Goal: Task Accomplishment & Management: Manage account settings

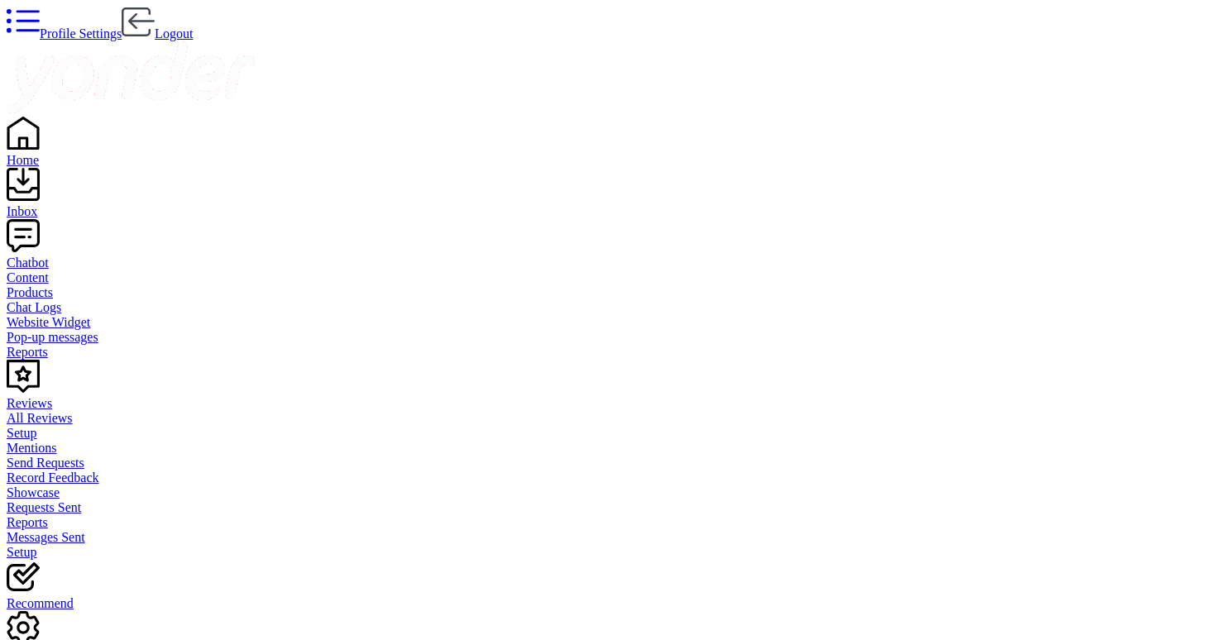
scroll to position [166, 959]
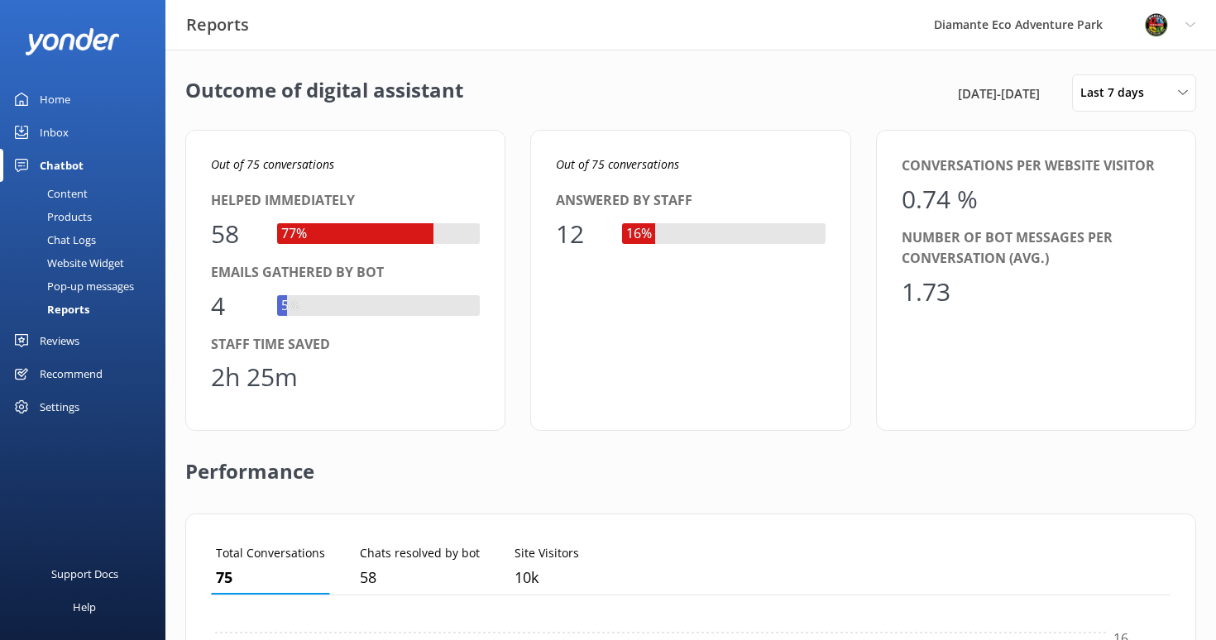
click at [69, 98] on link "Home" at bounding box center [82, 99] width 165 height 33
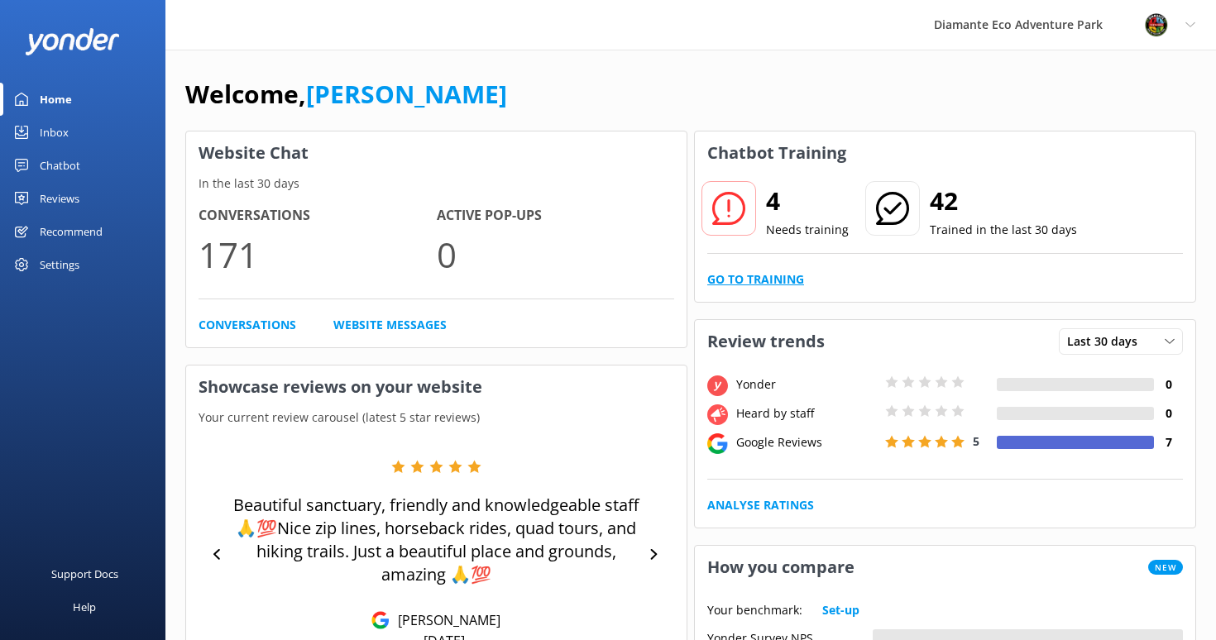
click at [773, 282] on link "Go to Training" at bounding box center [755, 279] width 97 height 18
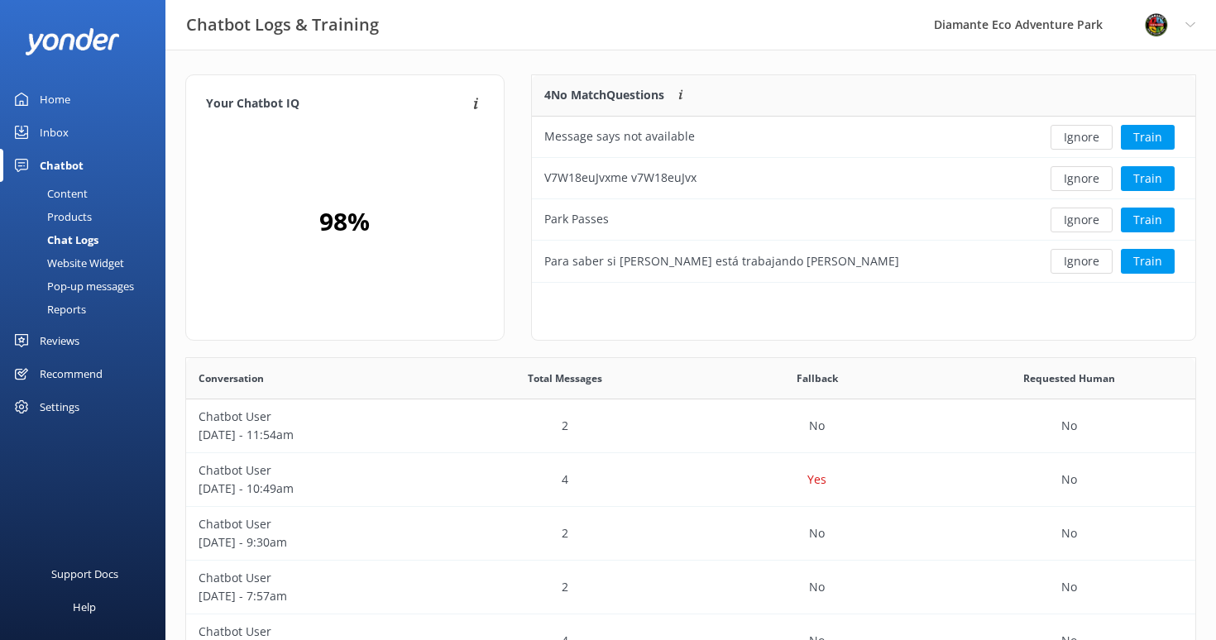
scroll to position [580, 1009]
click at [689, 131] on div "Message says not available" at bounding box center [781, 137] width 498 height 41
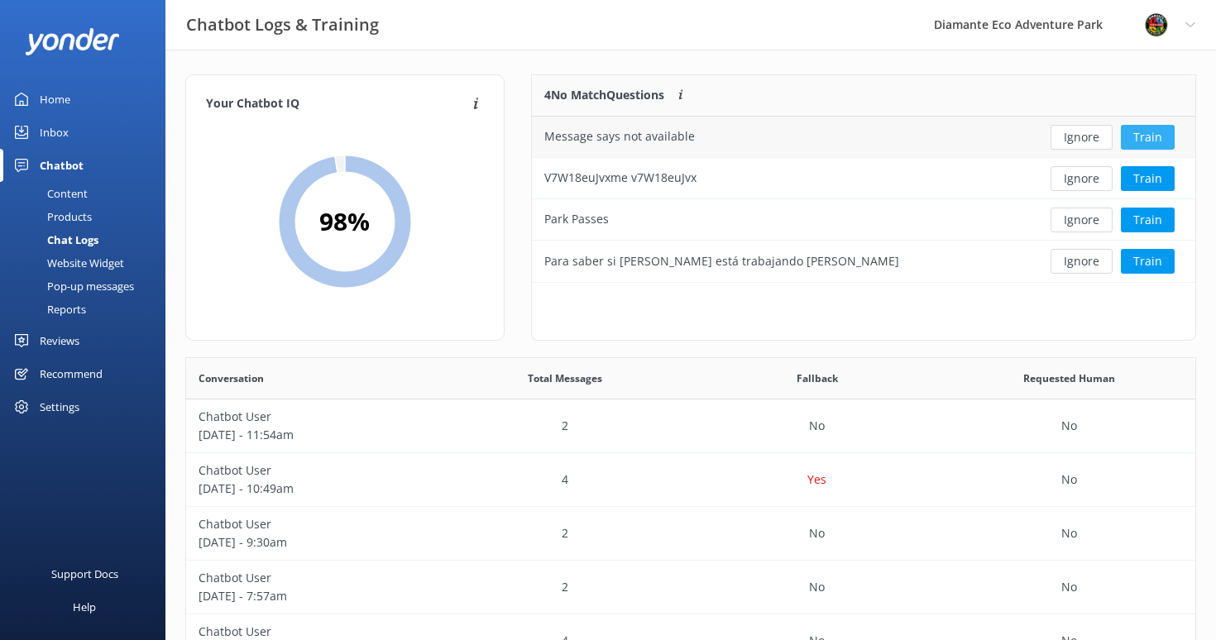
click at [1150, 140] on button "Train" at bounding box center [1148, 137] width 54 height 25
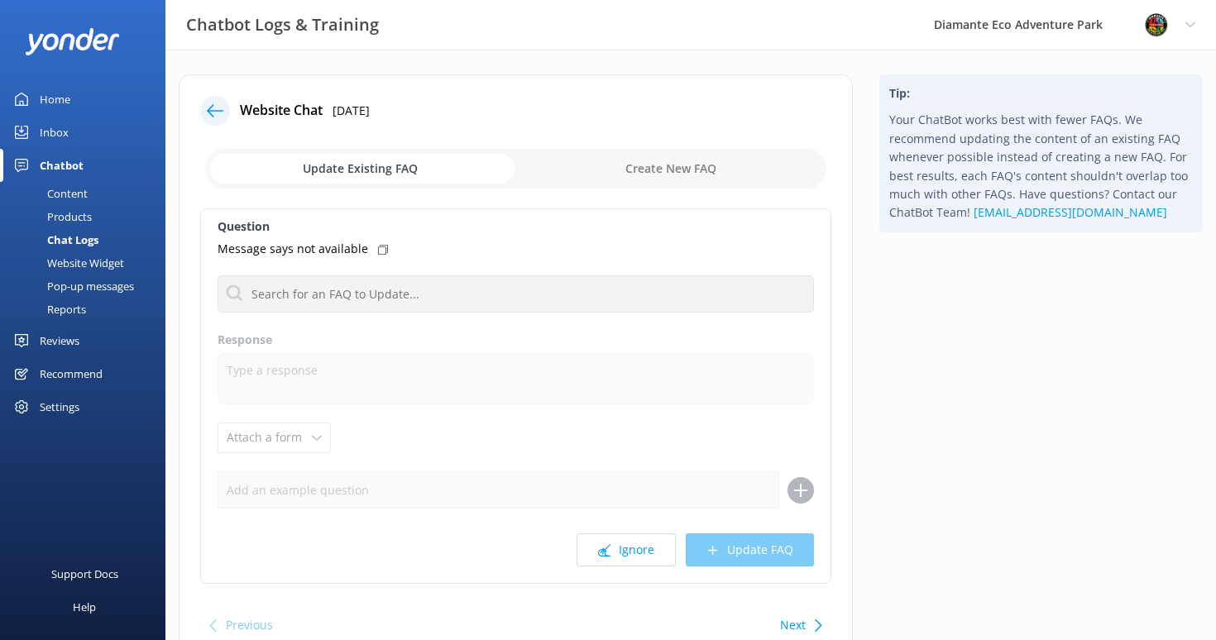
click at [61, 189] on div "Content" at bounding box center [49, 193] width 78 height 23
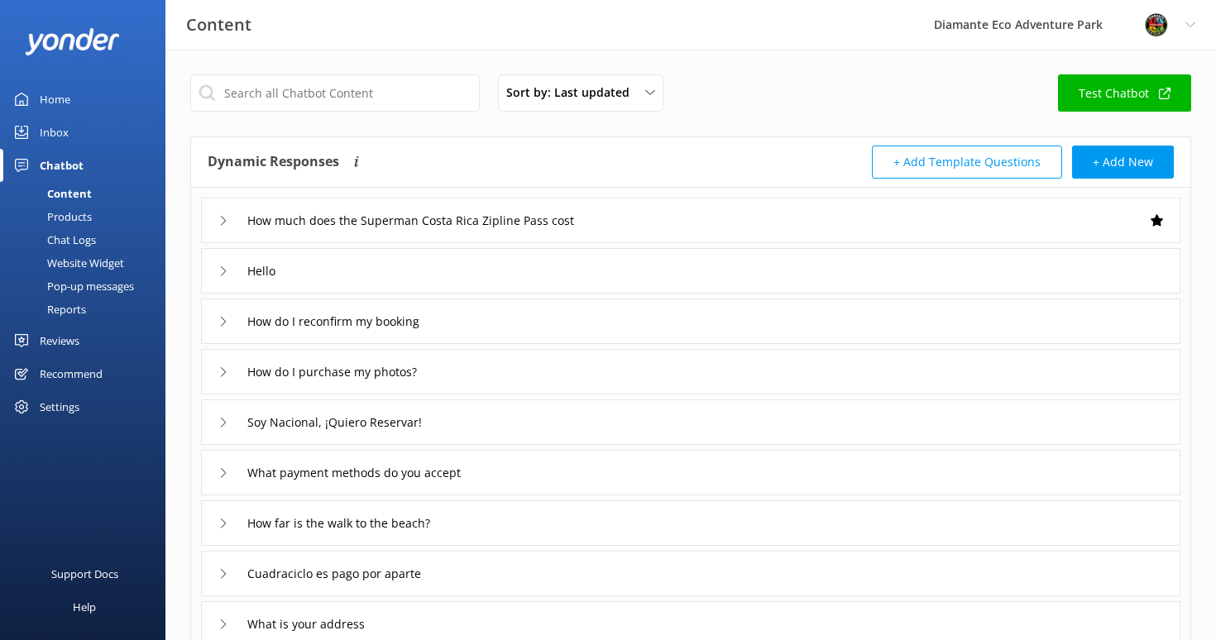
click at [44, 128] on div "Inbox" at bounding box center [54, 132] width 29 height 33
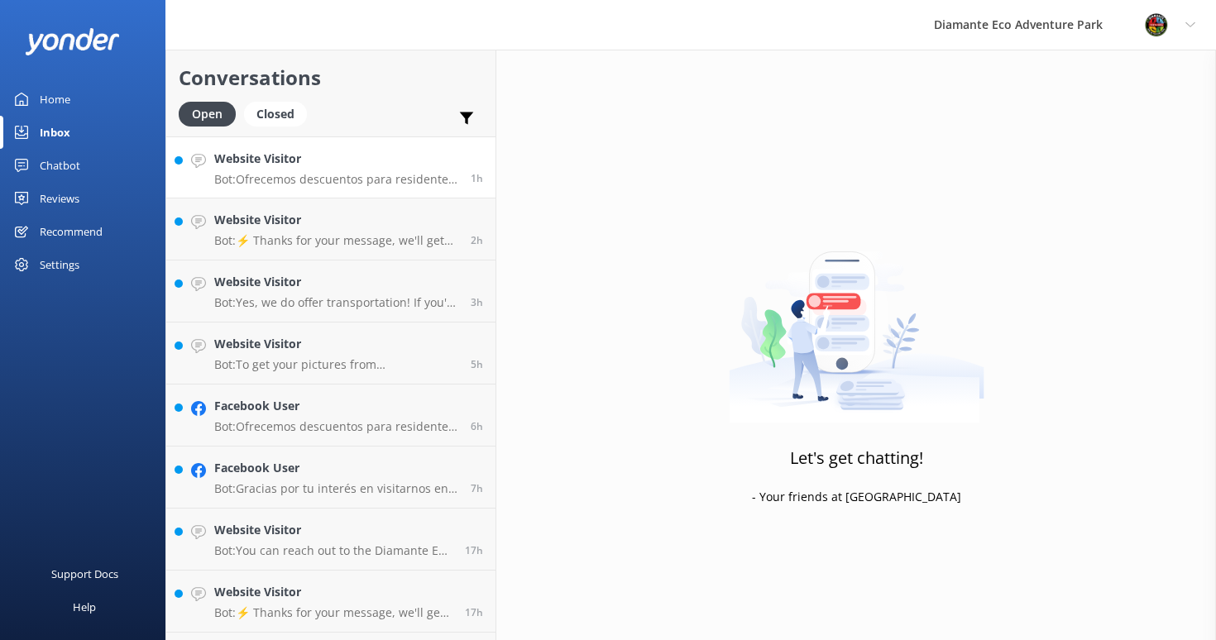
click at [273, 167] on h4 "Website Visitor" at bounding box center [336, 159] width 244 height 18
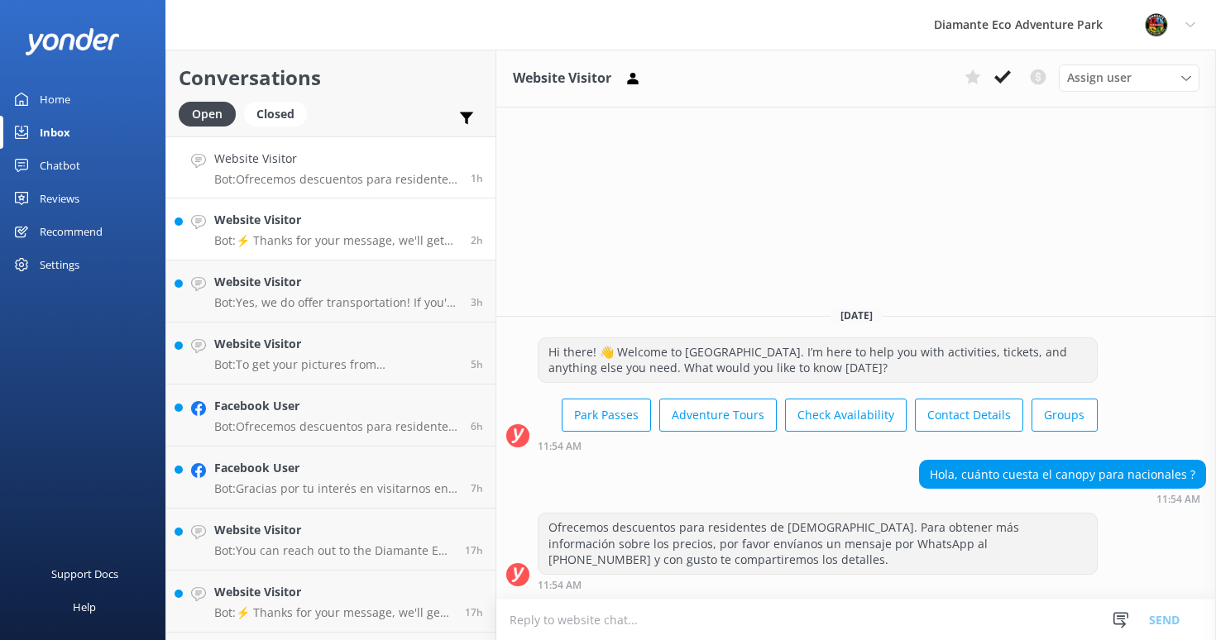
click at [311, 235] on p "Bot: ⚡ Thanks for your message, we'll get back to you as soon as we can. You're…" at bounding box center [336, 240] width 244 height 15
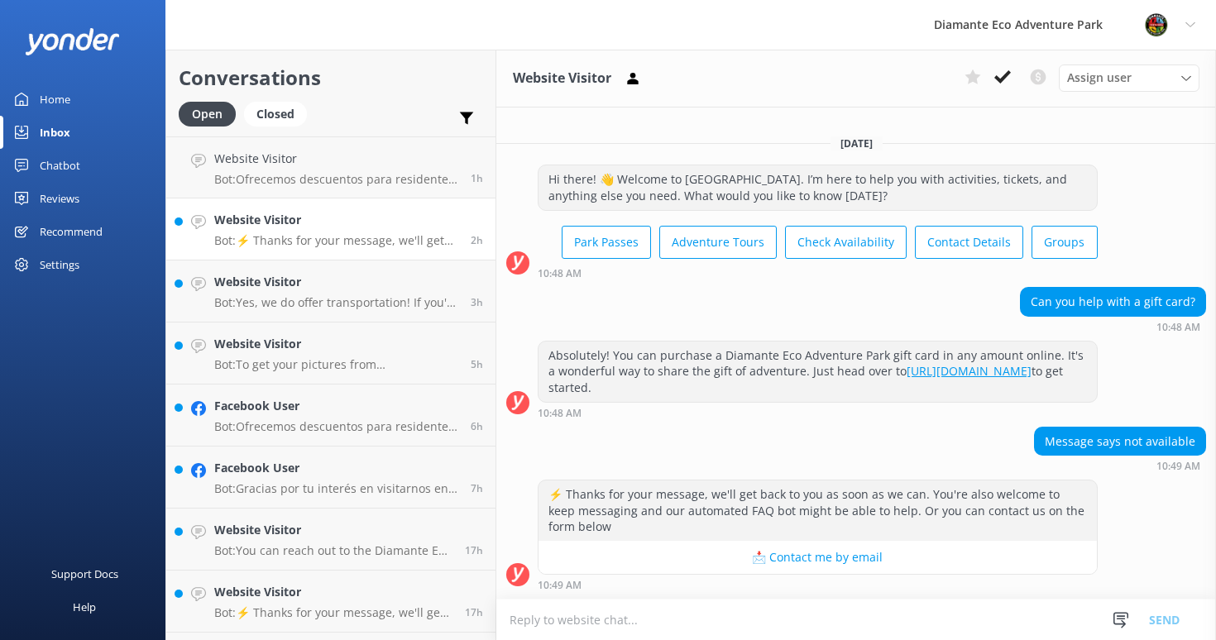
scroll to position [1, 0]
click at [275, 286] on h4 "Website Visitor" at bounding box center [336, 282] width 244 height 18
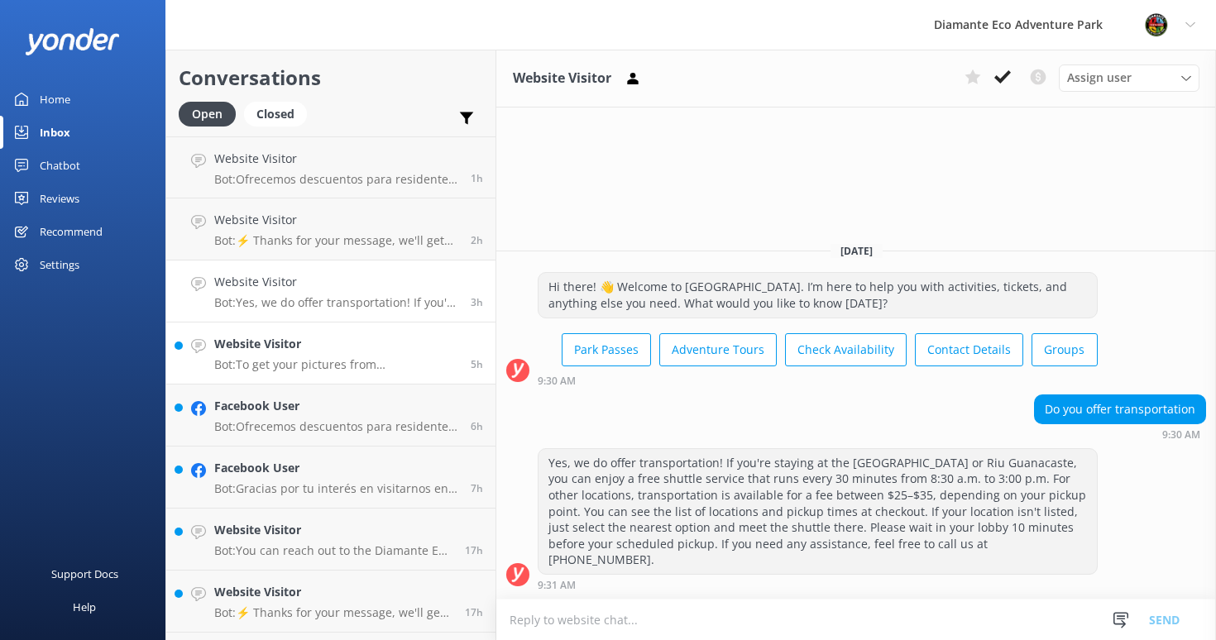
click at [270, 351] on h4 "Website Visitor" at bounding box center [336, 344] width 244 height 18
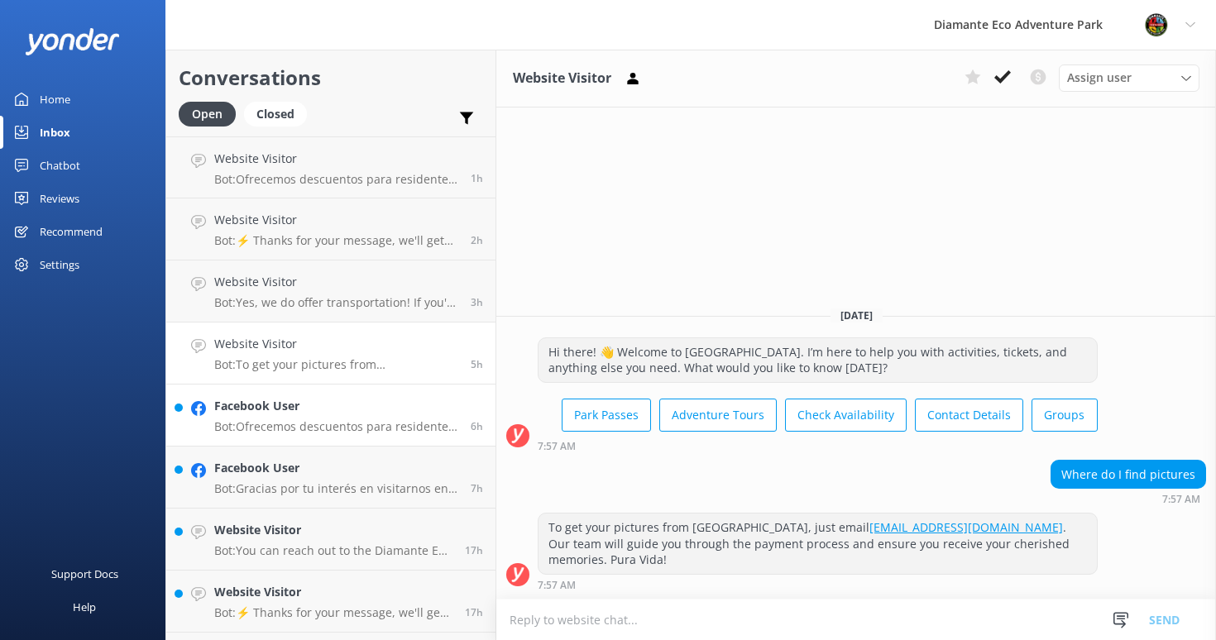
click at [270, 414] on h4 "Facebook User" at bounding box center [336, 406] width 244 height 18
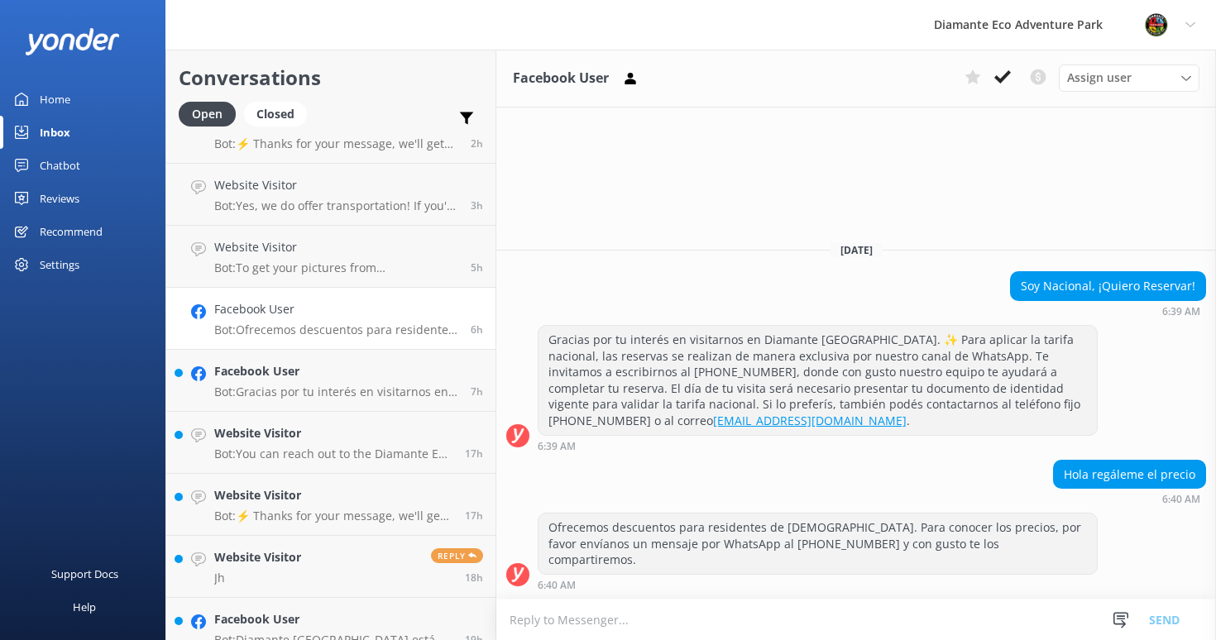
scroll to position [102, 0]
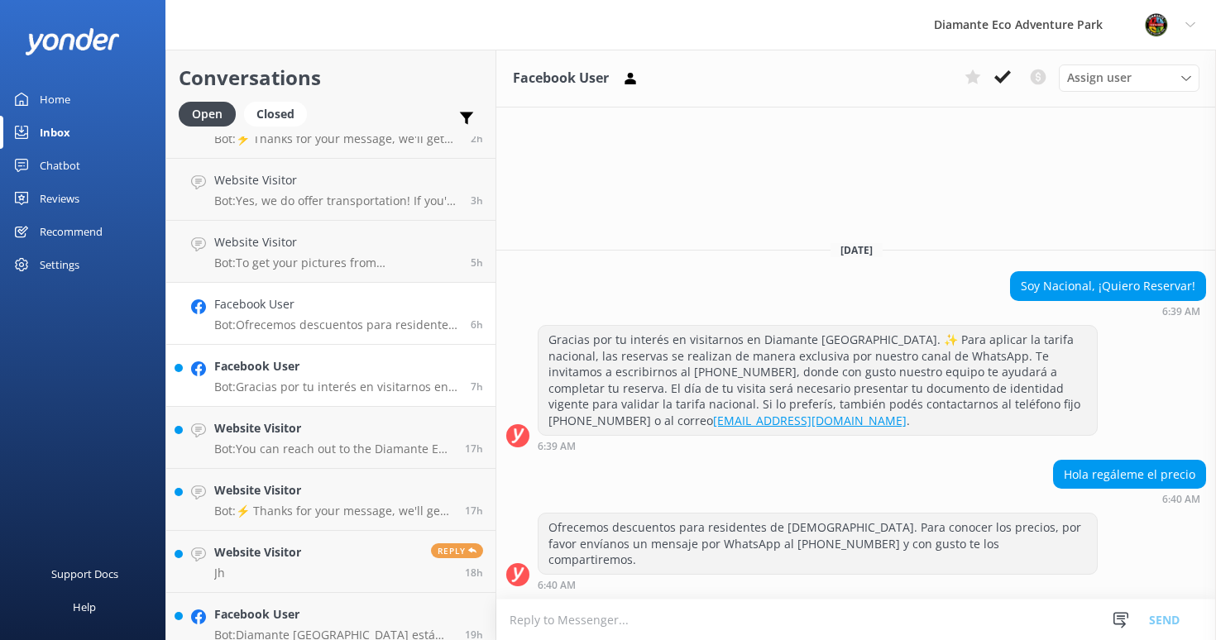
click at [270, 375] on h4 "Facebook User" at bounding box center [336, 366] width 244 height 18
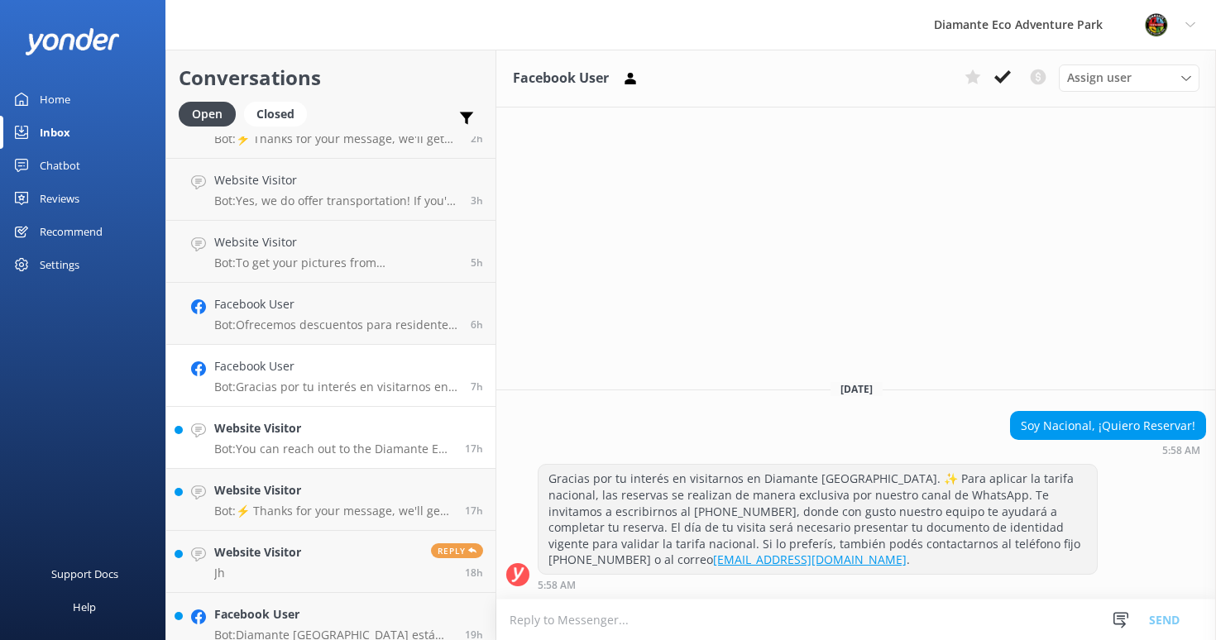
click at [270, 445] on p "Bot: You can reach out to the Diamante Eco Adventure Park team by calling (506)…" at bounding box center [333, 449] width 238 height 15
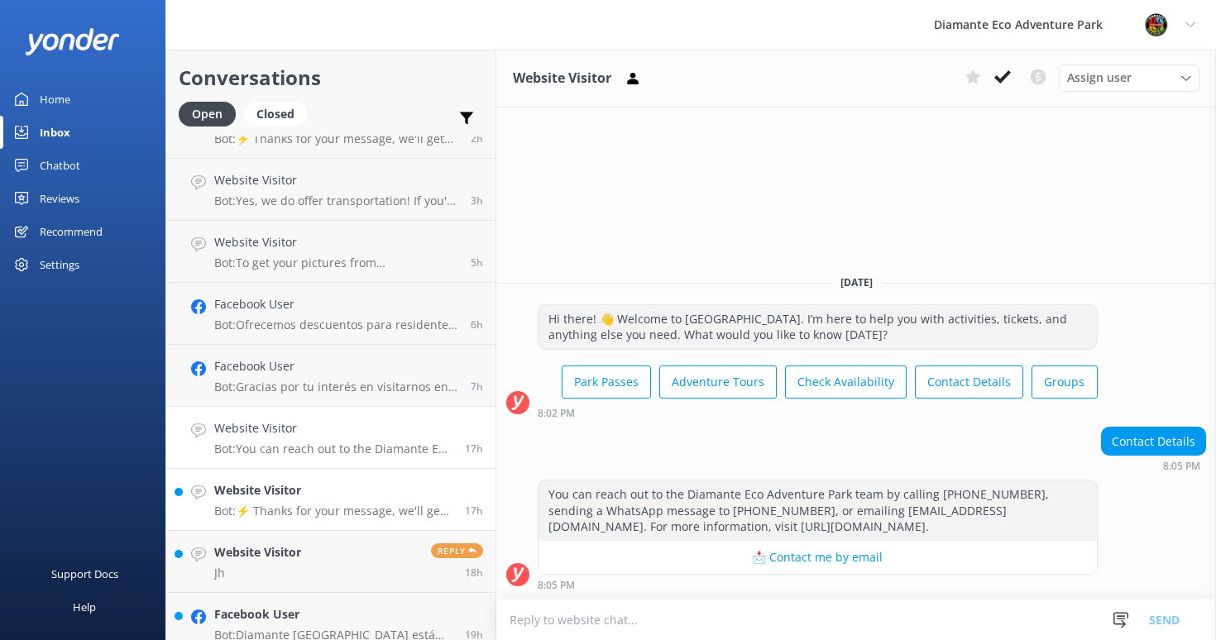
click at [275, 493] on h4 "Website Visitor" at bounding box center [333, 490] width 238 height 18
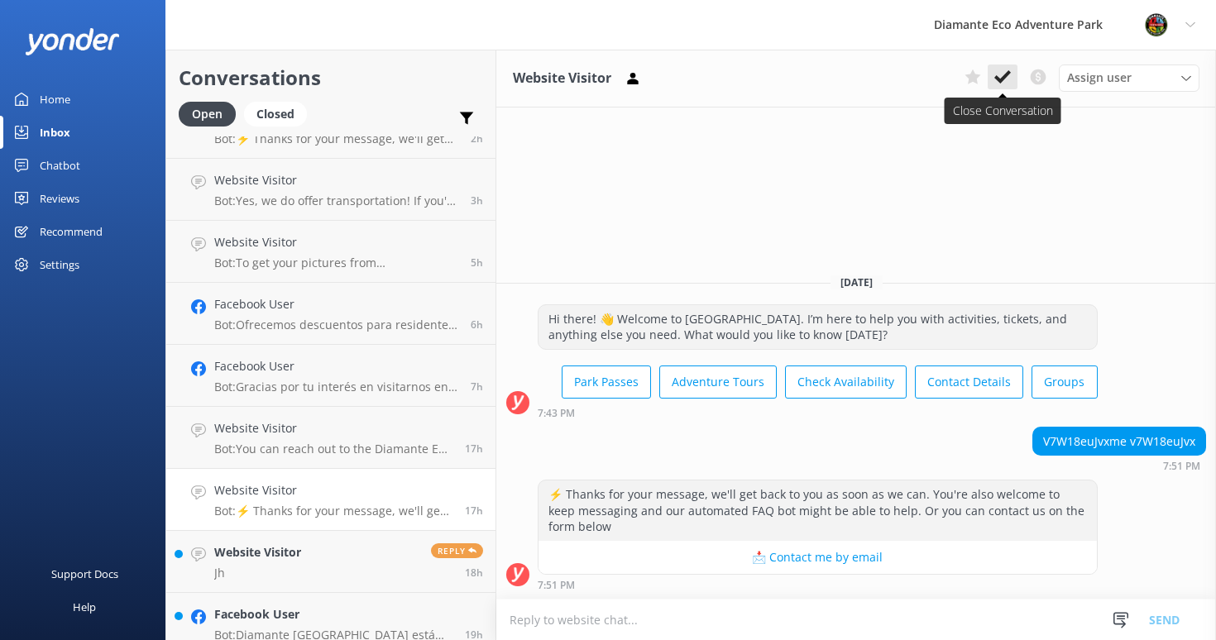
click at [1002, 67] on button at bounding box center [1002, 77] width 30 height 25
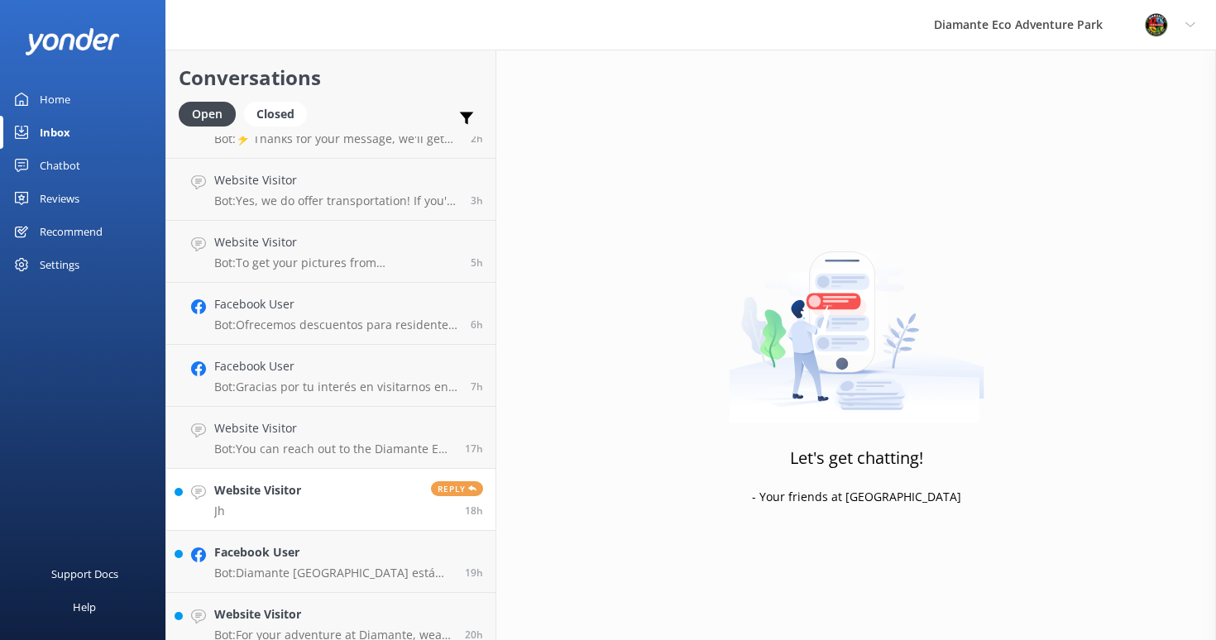
click at [281, 509] on p "Jh" at bounding box center [257, 511] width 87 height 15
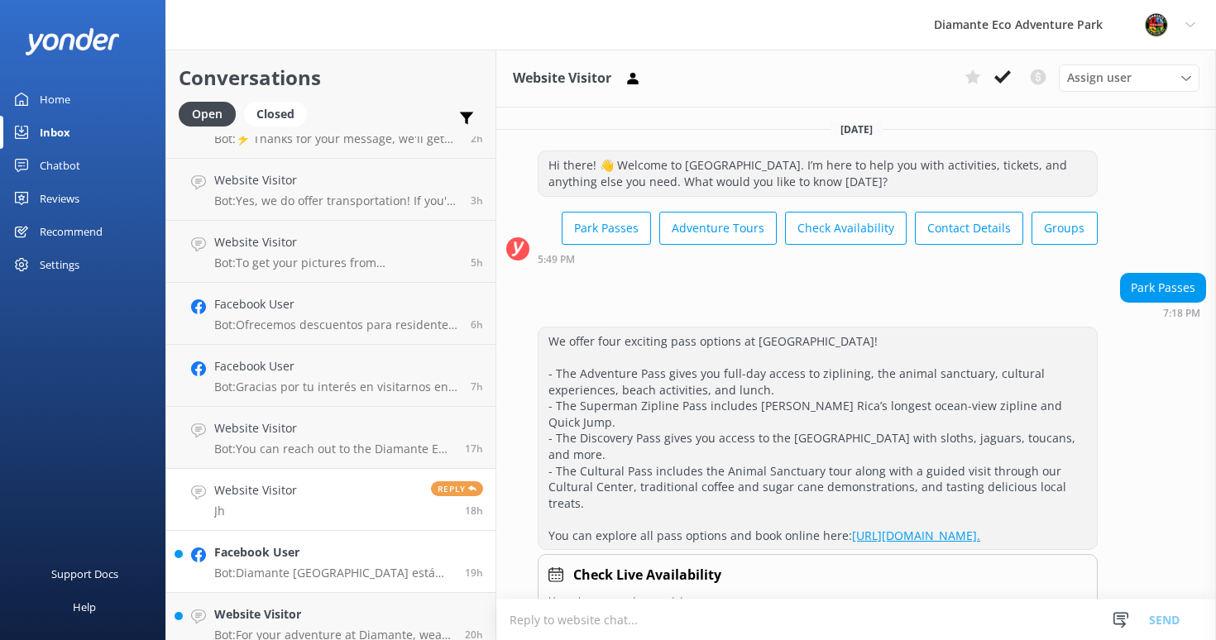
click at [310, 548] on h4 "Facebook User" at bounding box center [333, 552] width 238 height 18
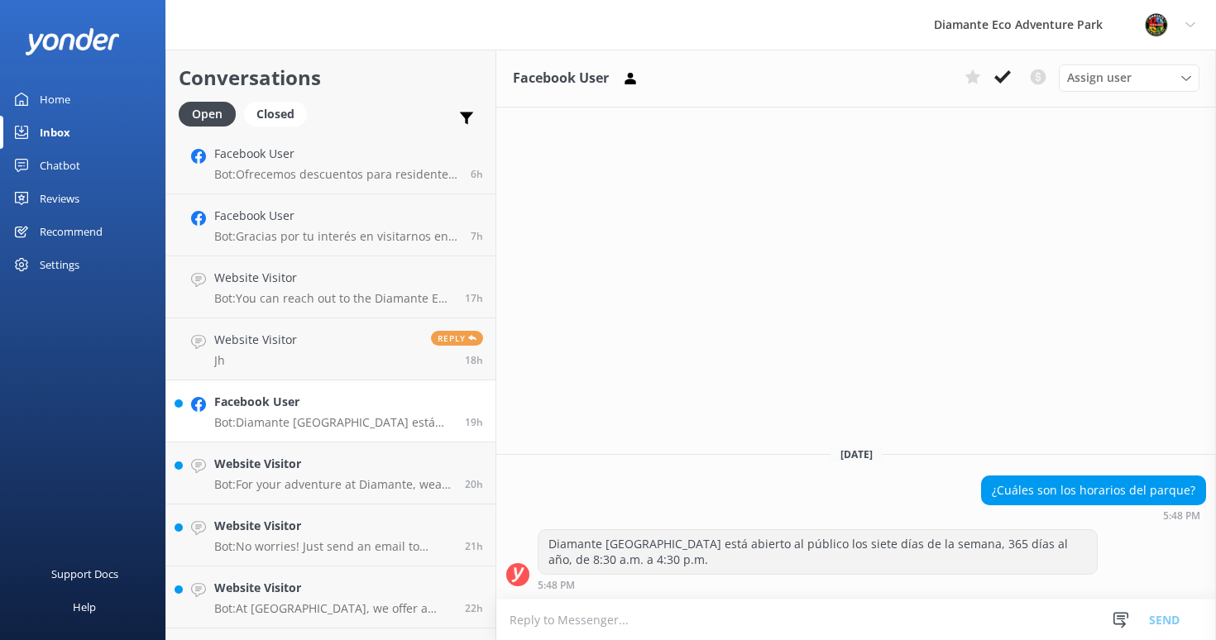
scroll to position [280, 0]
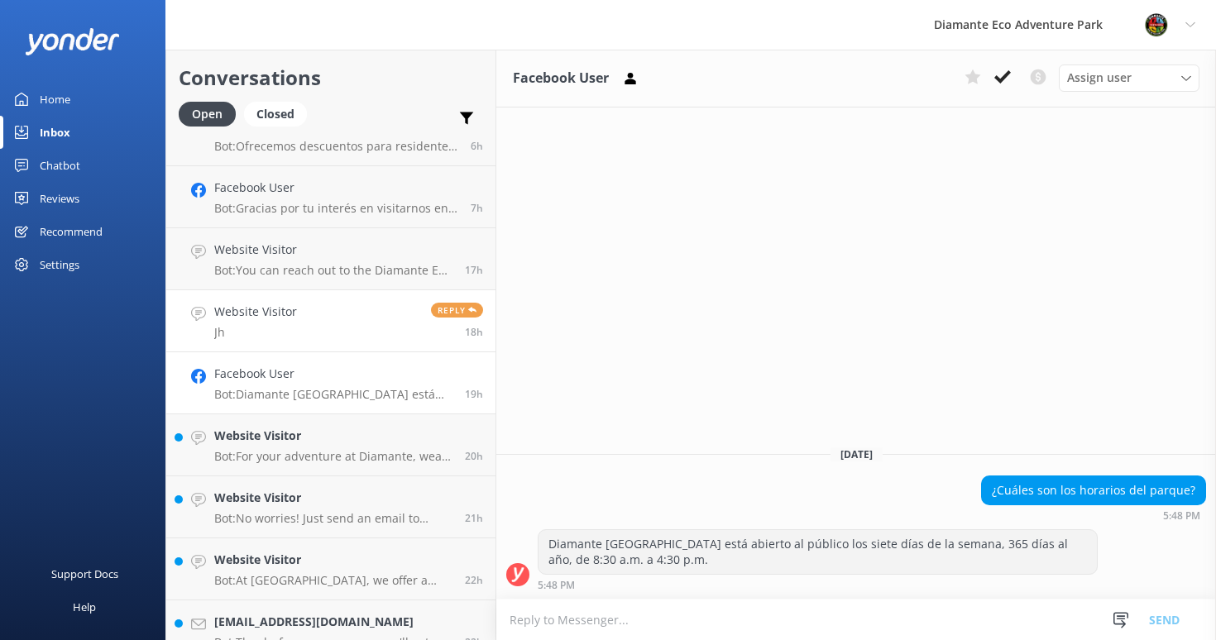
click at [261, 318] on h4 "Website Visitor" at bounding box center [255, 312] width 83 height 18
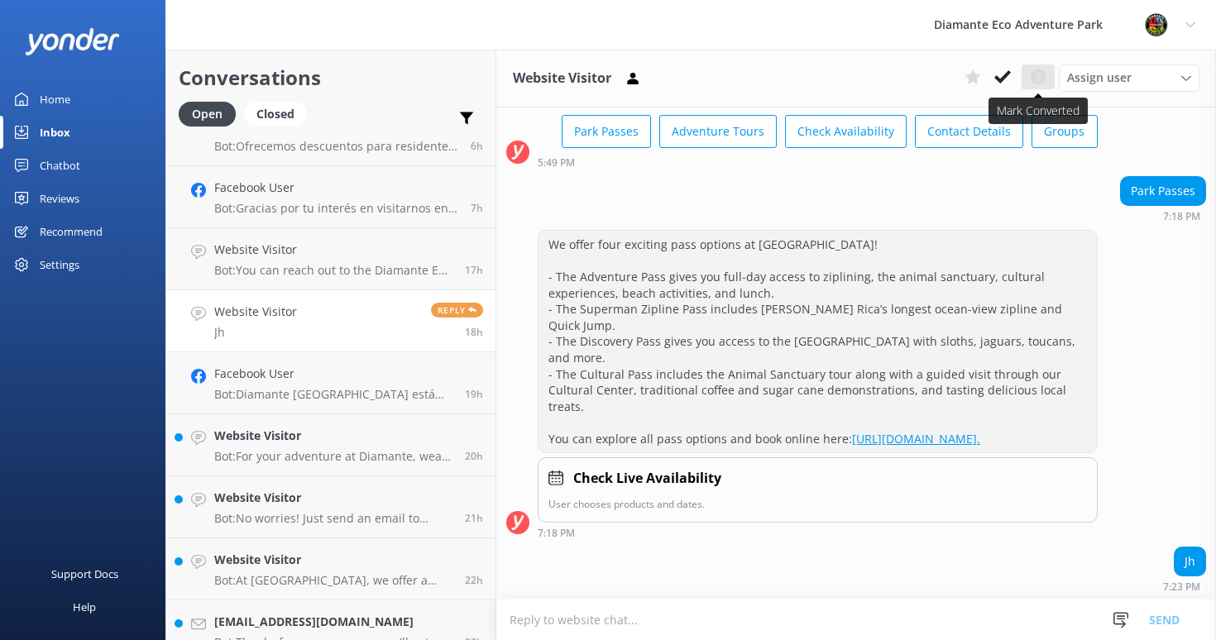
scroll to position [98, 0]
click at [998, 82] on icon at bounding box center [1002, 77] width 17 height 17
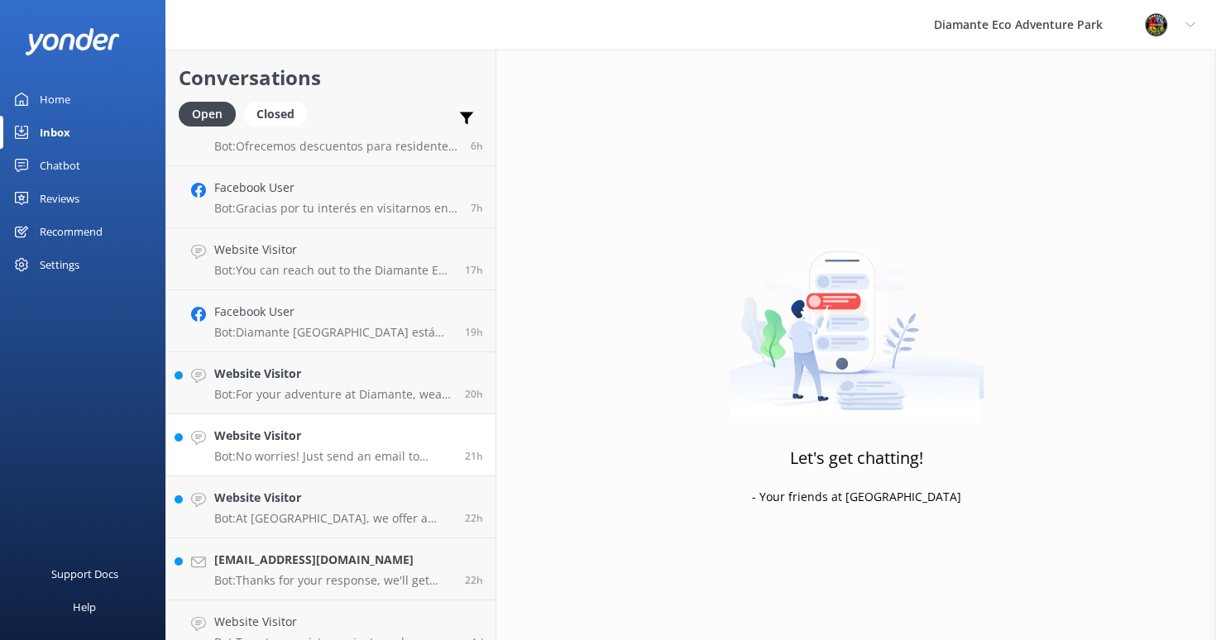
click at [322, 445] on div "Website Visitor Bot: No worries! Just send an email to photos@diamanteadventure…" at bounding box center [333, 445] width 238 height 36
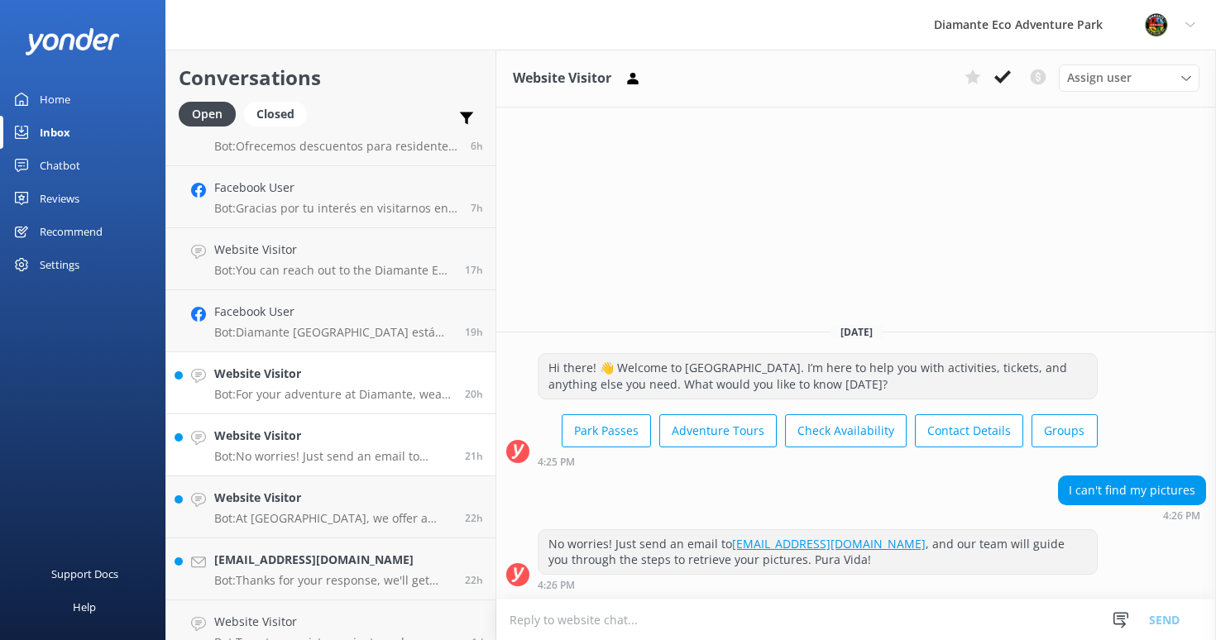
click at [320, 399] on p "Bot: For your adventure at Diamante, wear comfortable clothing and closed-toe s…" at bounding box center [333, 394] width 238 height 15
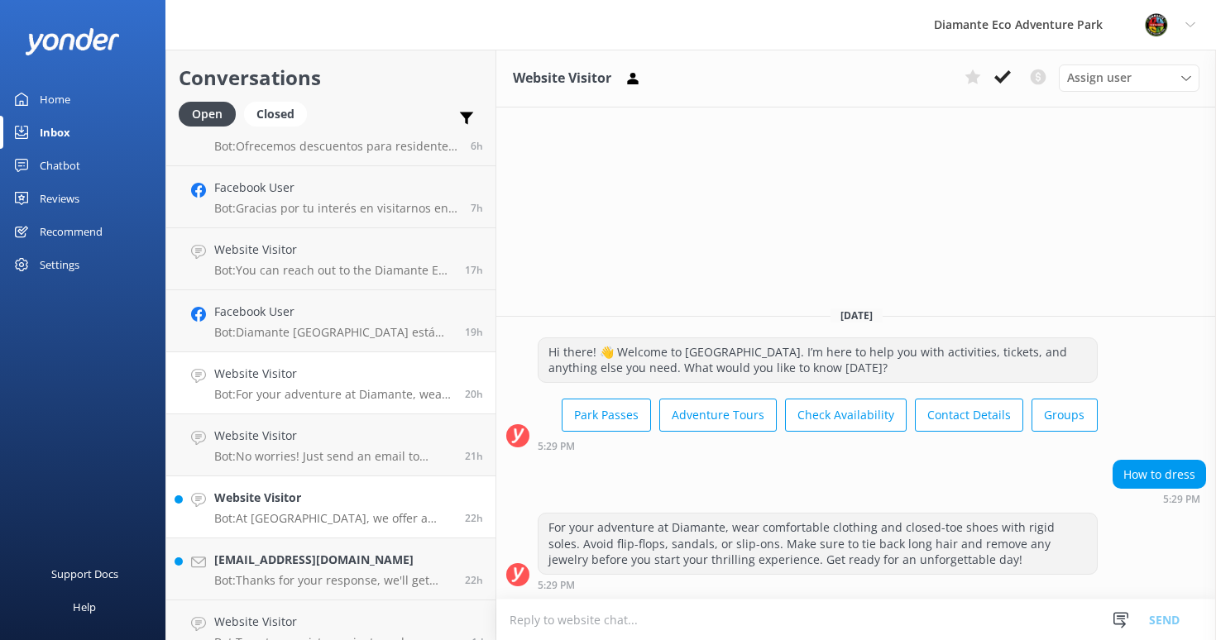
click at [270, 504] on h4 "Website Visitor" at bounding box center [333, 498] width 238 height 18
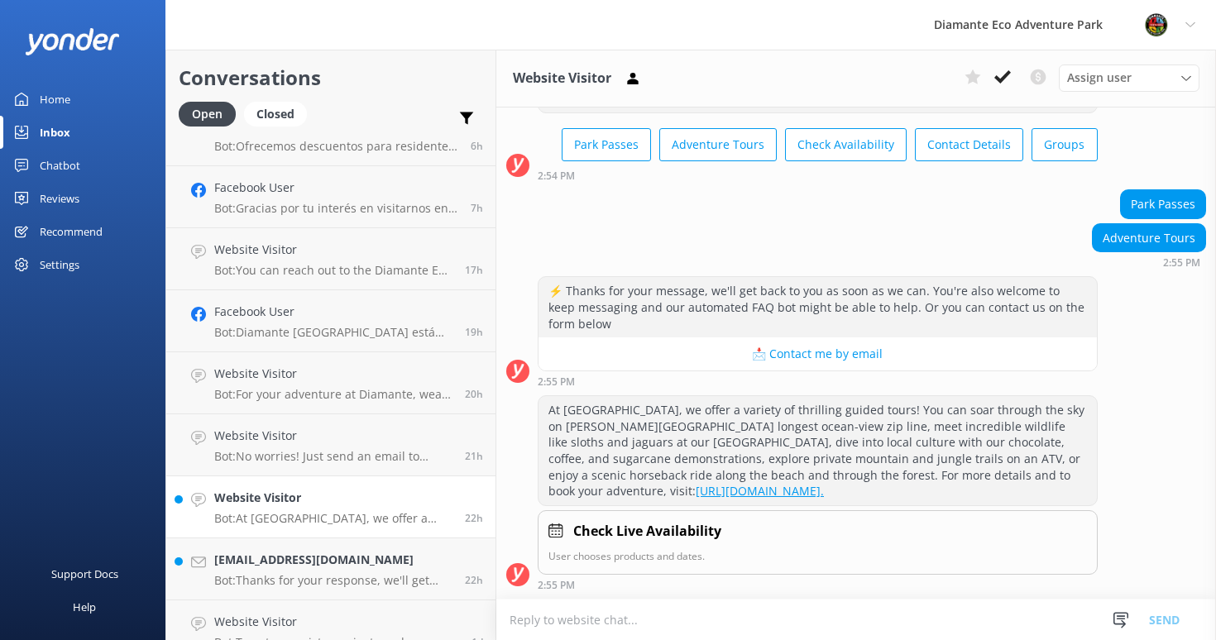
scroll to position [99, 0]
click at [279, 558] on h4 "tobonjohndimitriv@gmail.com" at bounding box center [333, 560] width 238 height 18
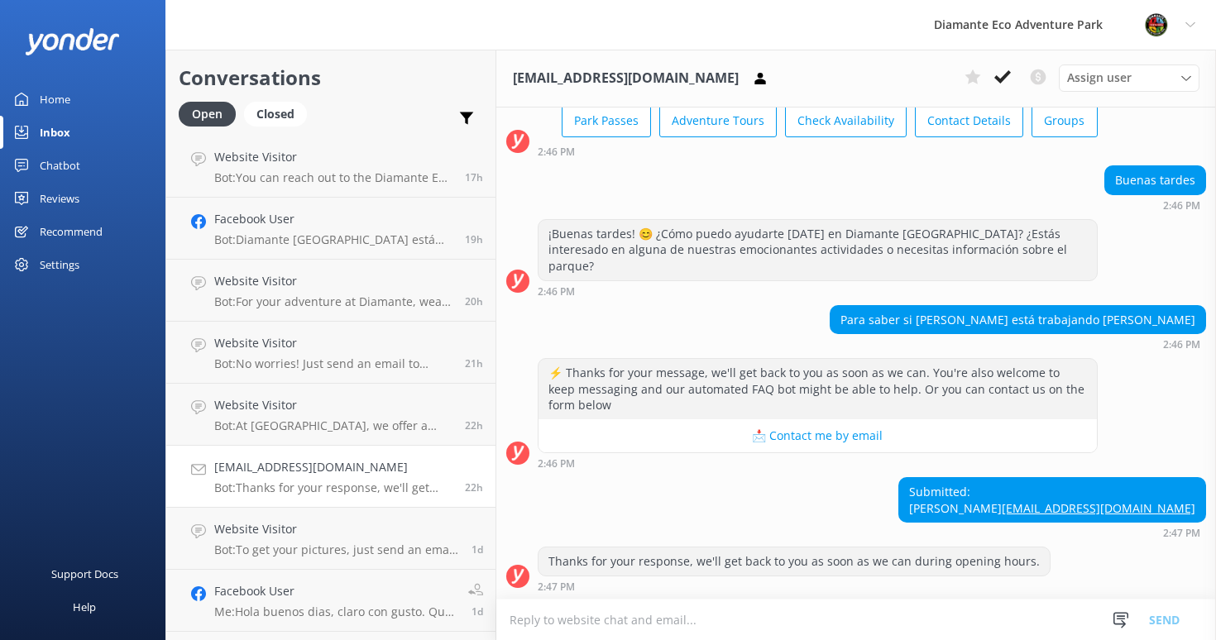
scroll to position [374, 0]
click at [286, 538] on h4 "Website Visitor" at bounding box center [336, 528] width 245 height 18
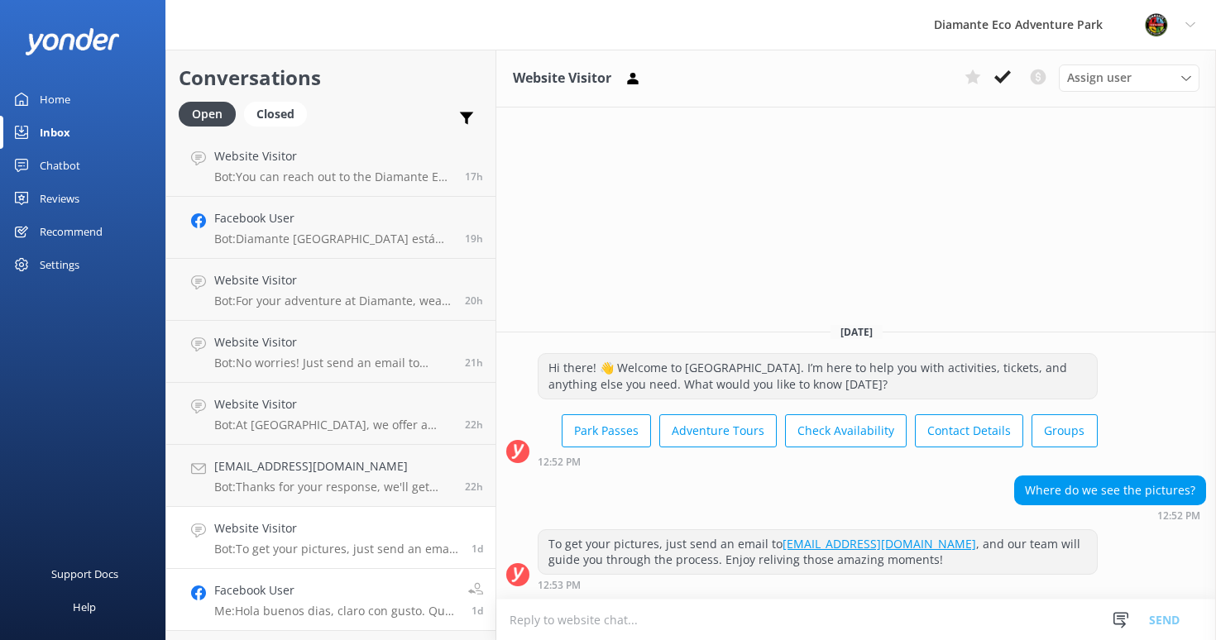
click at [258, 590] on h4 "Facebook User" at bounding box center [334, 590] width 241 height 18
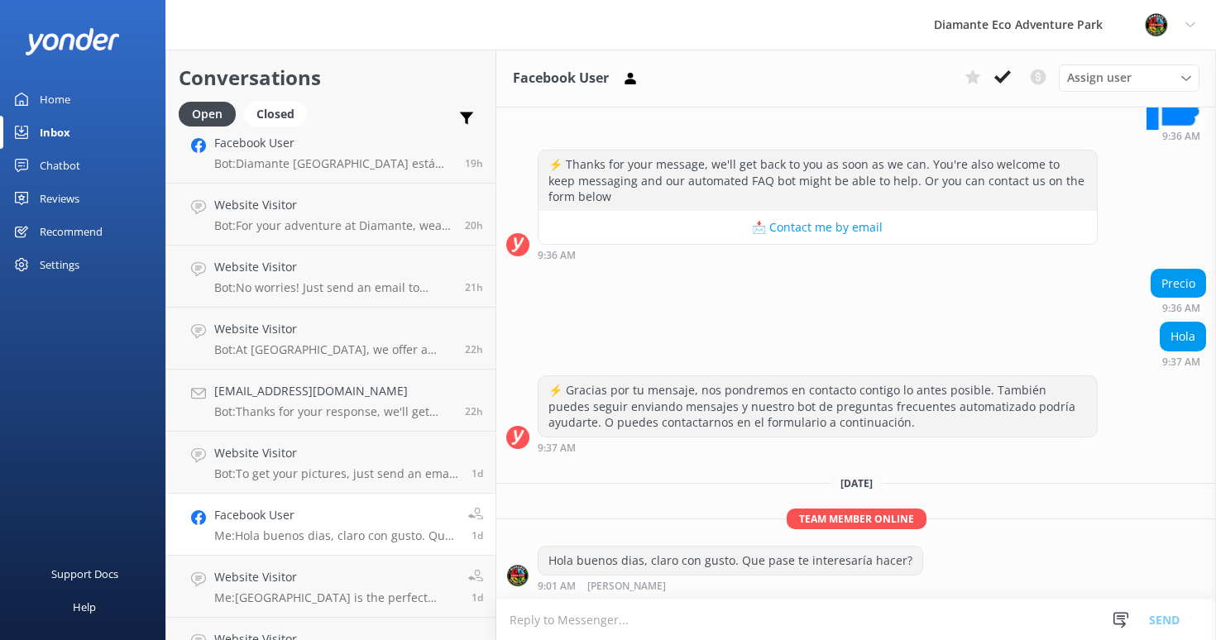
scroll to position [548, 0]
click at [62, 97] on div "Home" at bounding box center [55, 99] width 31 height 33
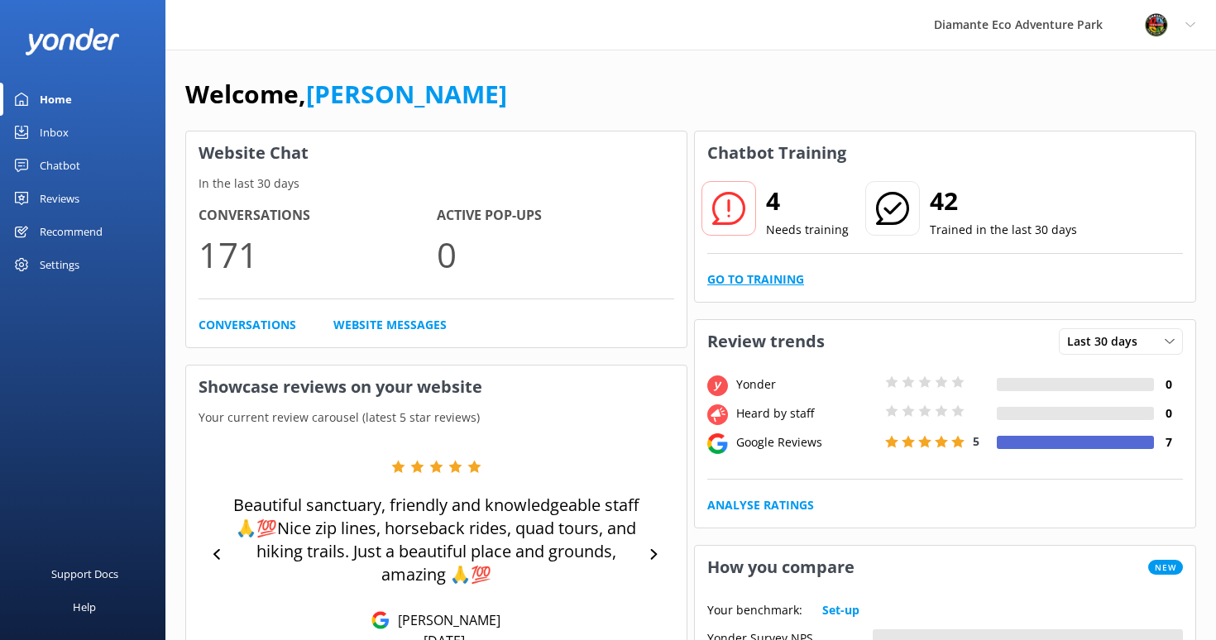
click at [738, 275] on link "Go to Training" at bounding box center [755, 279] width 97 height 18
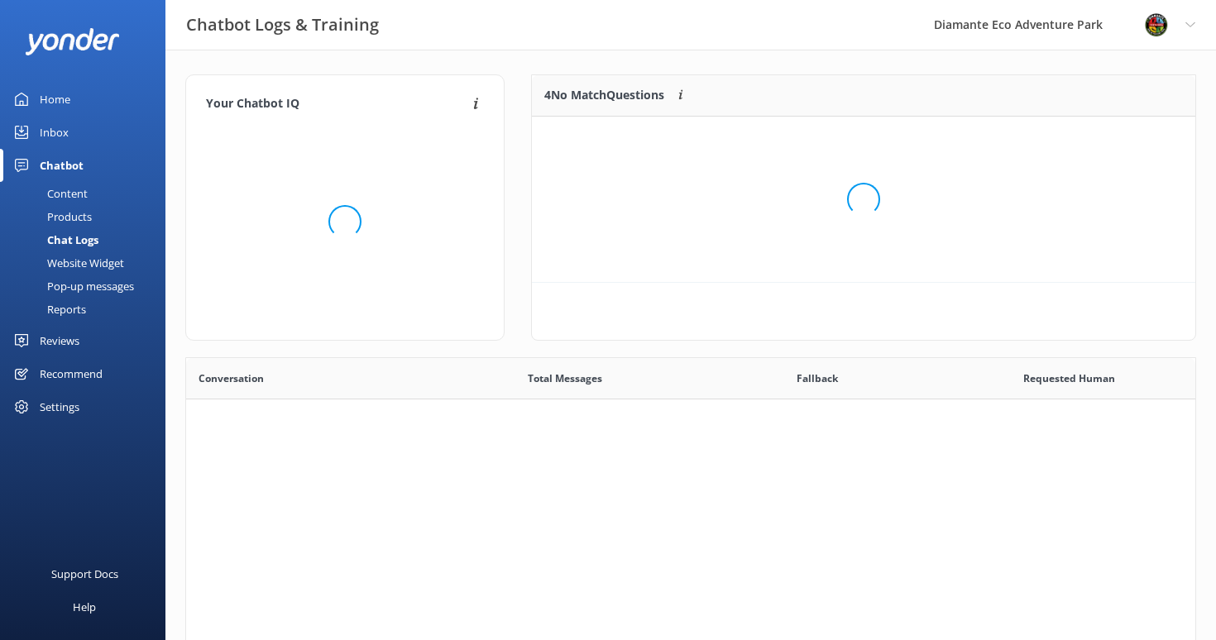
scroll to position [580, 1009]
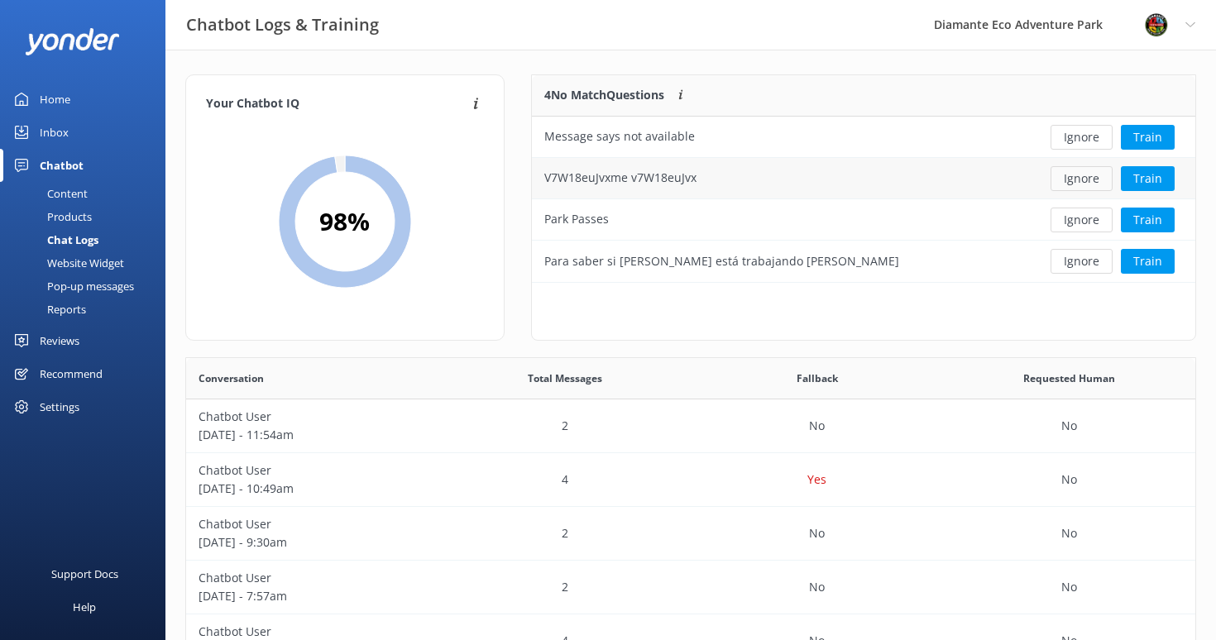
click at [1091, 178] on button "Ignore" at bounding box center [1081, 178] width 62 height 25
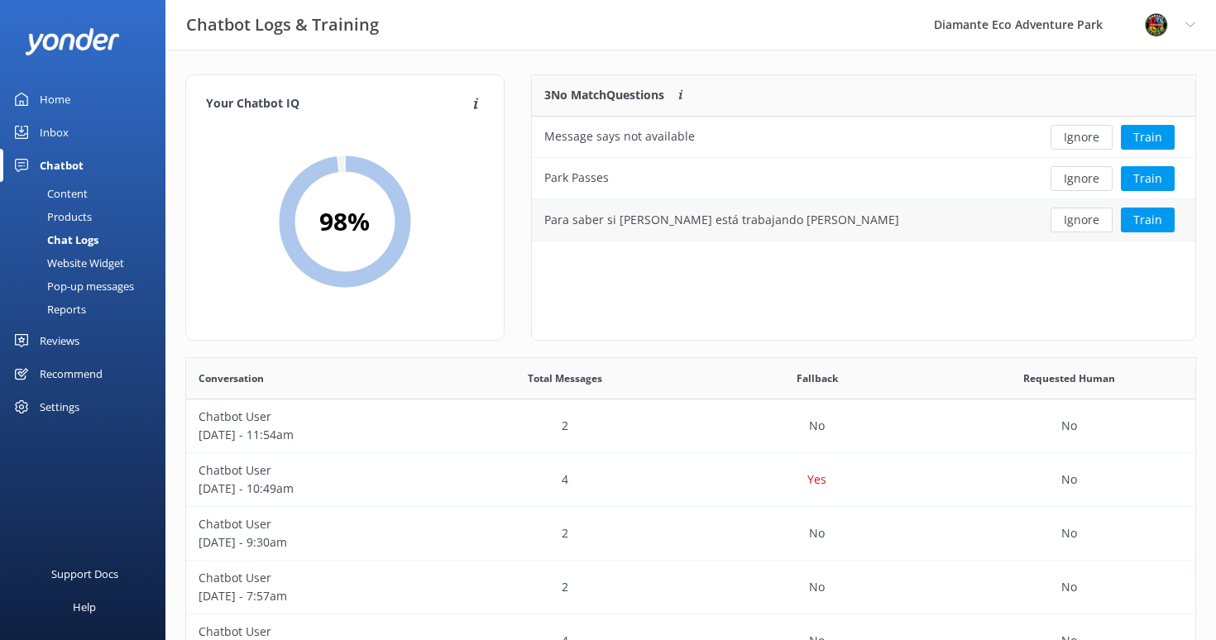
scroll to position [166, 663]
click at [1097, 174] on button "Ignore" at bounding box center [1081, 178] width 62 height 25
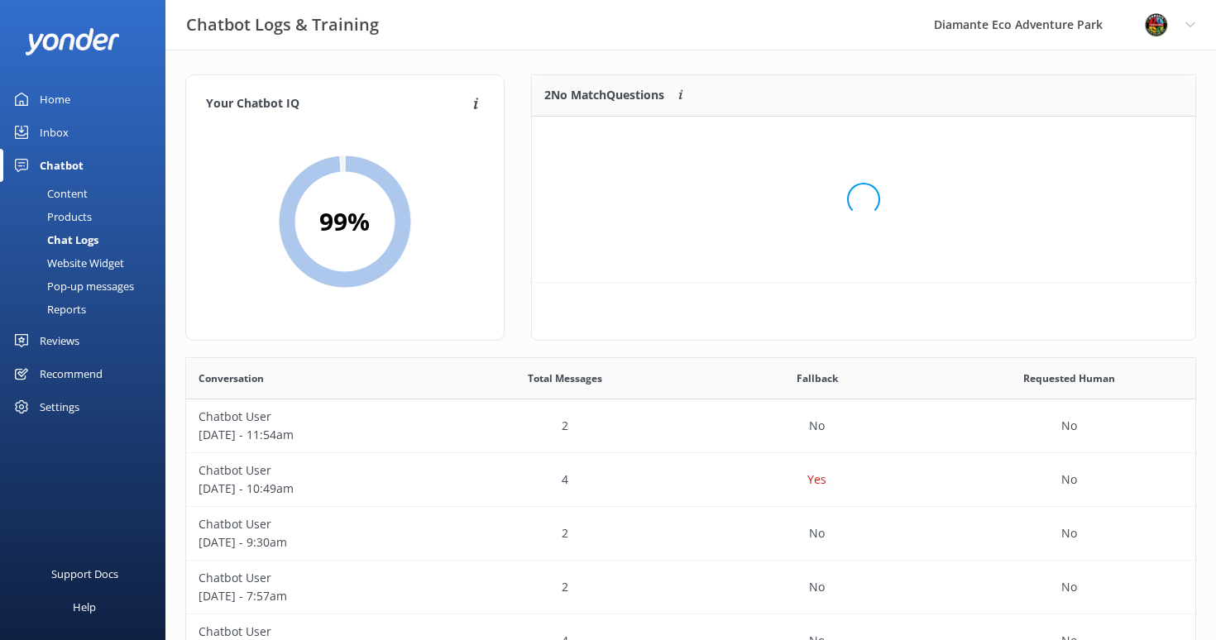
scroll to position [125, 663]
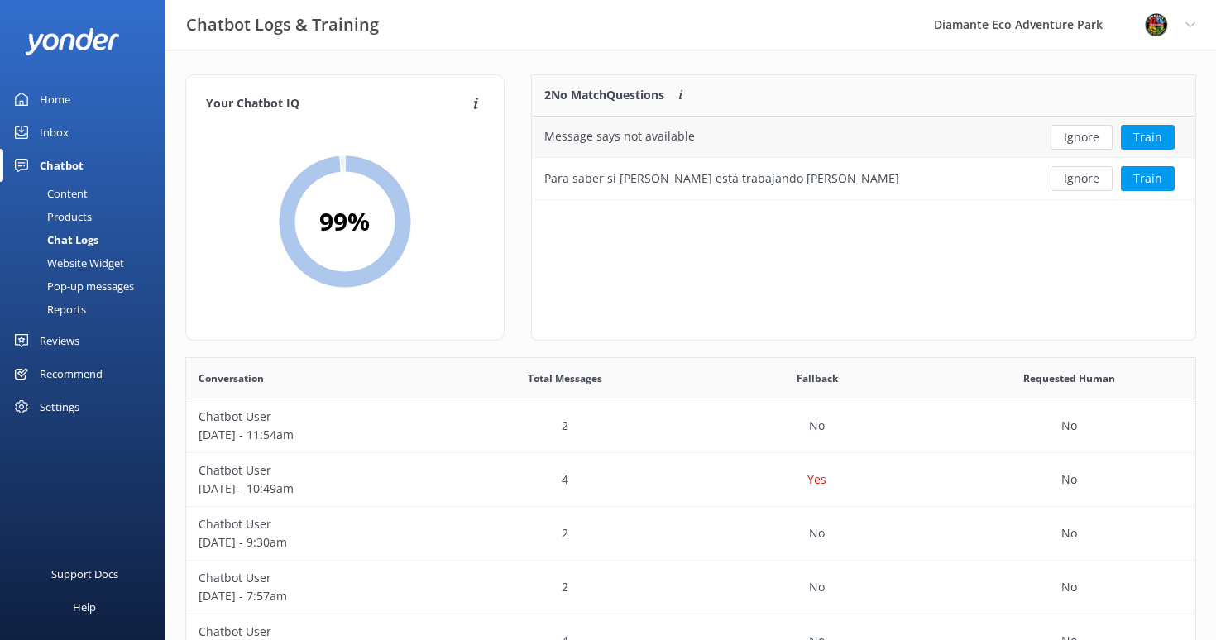
click at [622, 141] on div "Message says not available" at bounding box center [619, 136] width 151 height 18
click at [900, 139] on div "Message says not available" at bounding box center [781, 137] width 498 height 41
click at [606, 131] on div "Message says not available" at bounding box center [619, 136] width 151 height 18
click at [635, 130] on div "Message says not available" at bounding box center [619, 136] width 151 height 18
click at [737, 178] on div "Para saber si aya está trabajando Jorge Mauricio albarado batista" at bounding box center [721, 179] width 355 height 18
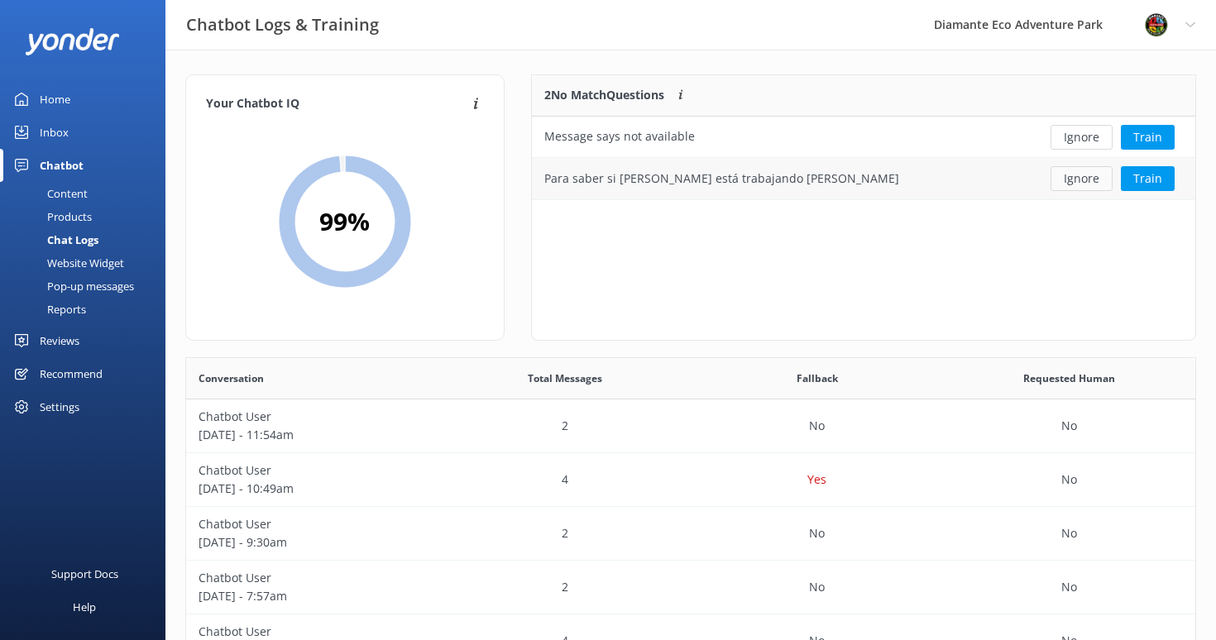
click at [1074, 177] on button "Ignore" at bounding box center [1081, 178] width 62 height 25
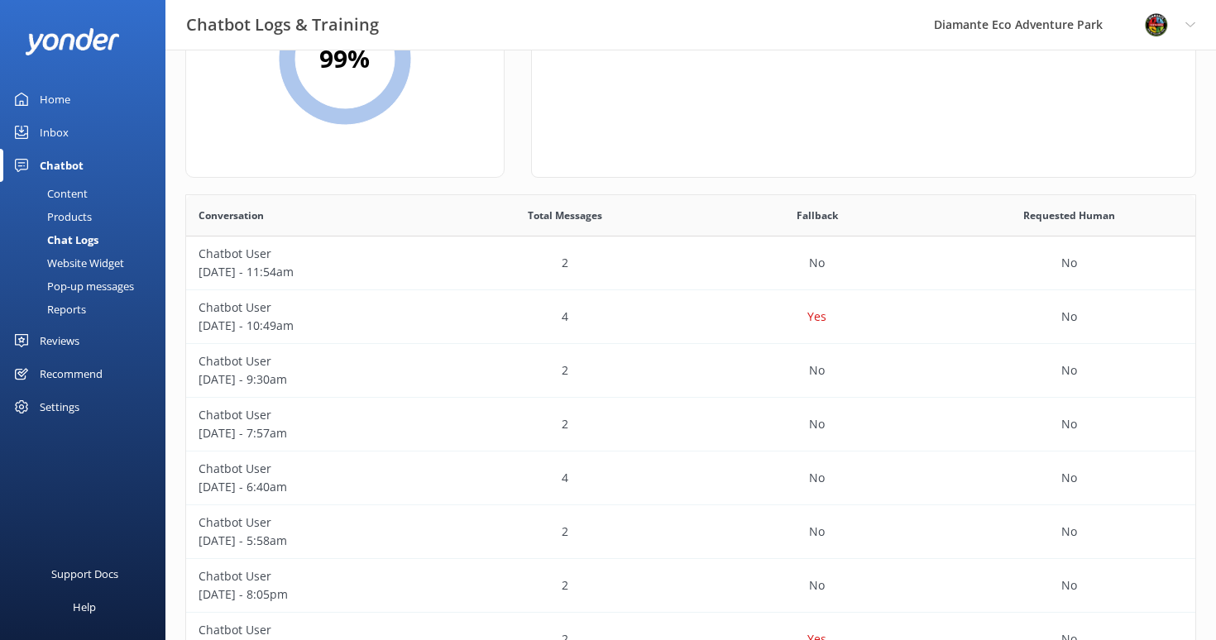
scroll to position [0, 0]
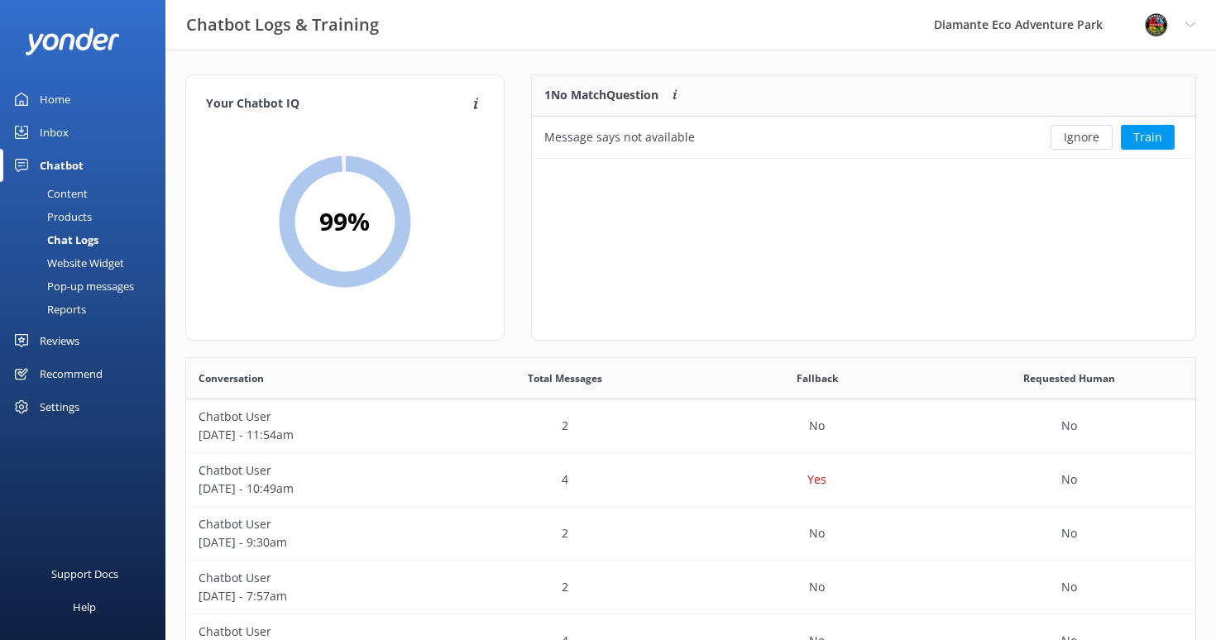
click at [53, 91] on div "Home" at bounding box center [55, 99] width 31 height 33
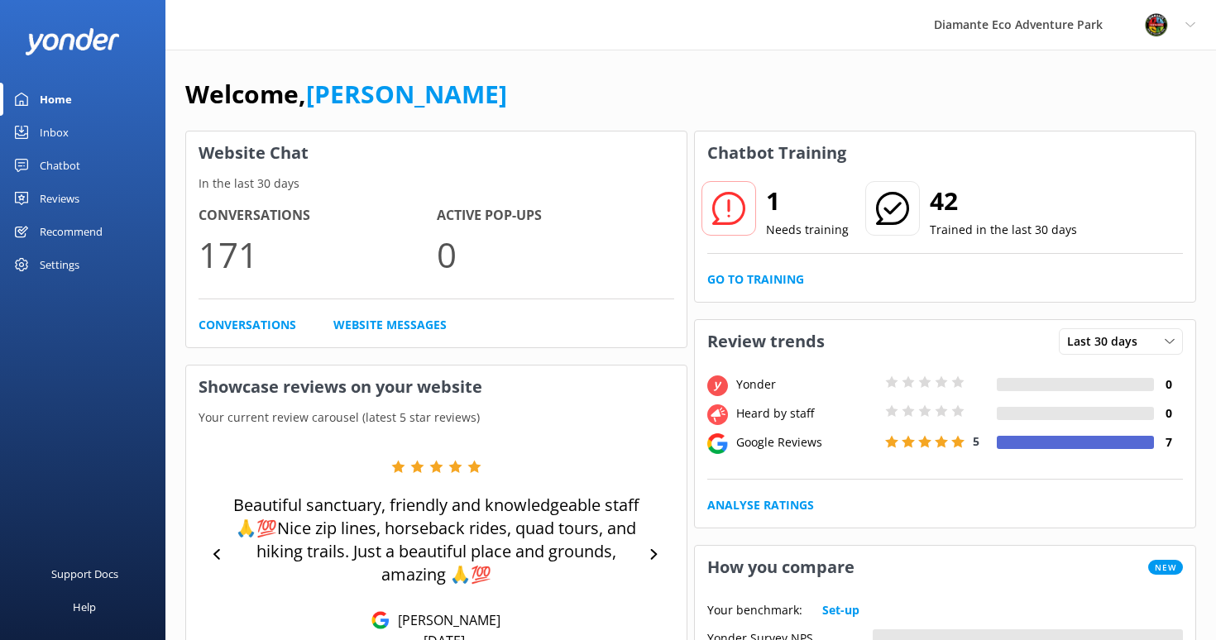
click at [57, 201] on div "Reviews" at bounding box center [60, 198] width 40 height 33
